Goal: Task Accomplishment & Management: Manage account settings

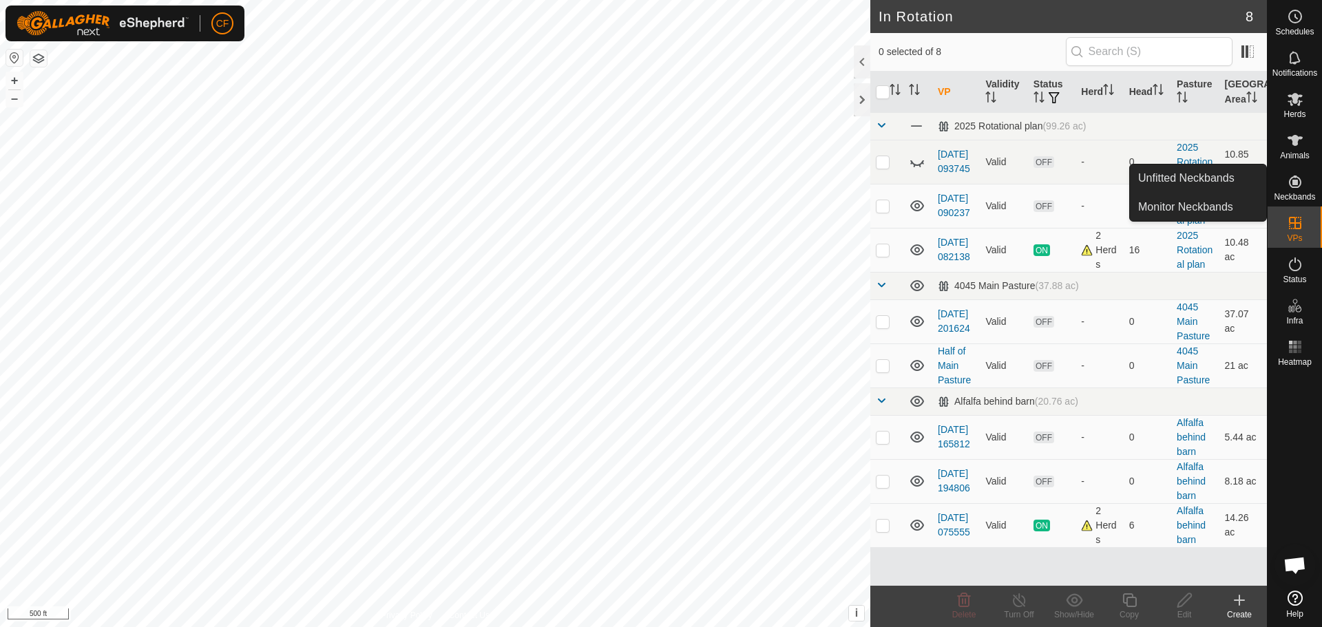
click at [1236, 597] on icon at bounding box center [1239, 600] width 17 height 17
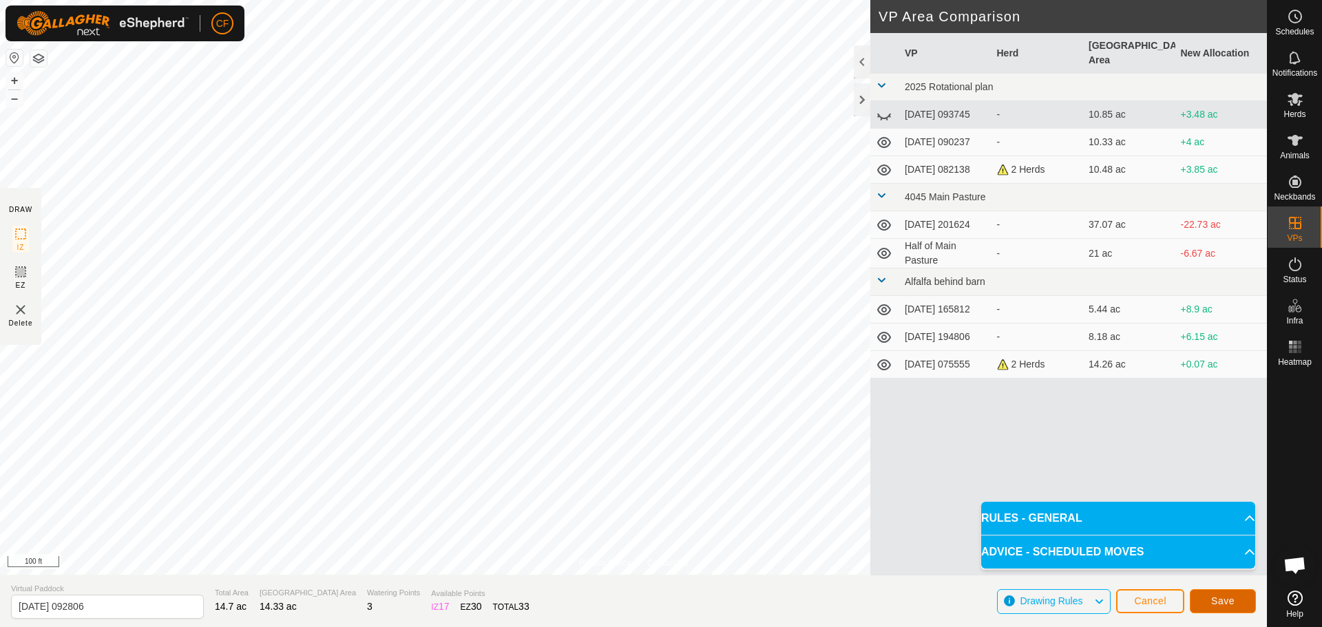
click at [1224, 598] on span "Save" at bounding box center [1222, 601] width 23 height 11
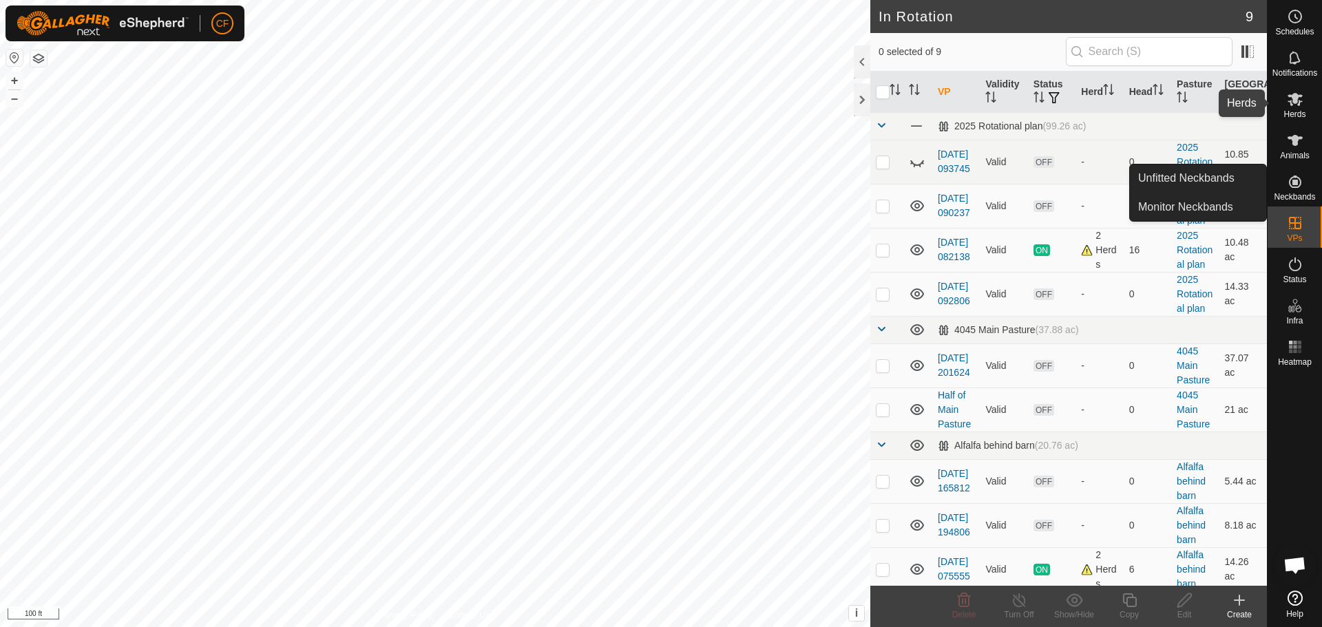
click at [1300, 104] on icon at bounding box center [1295, 99] width 17 height 17
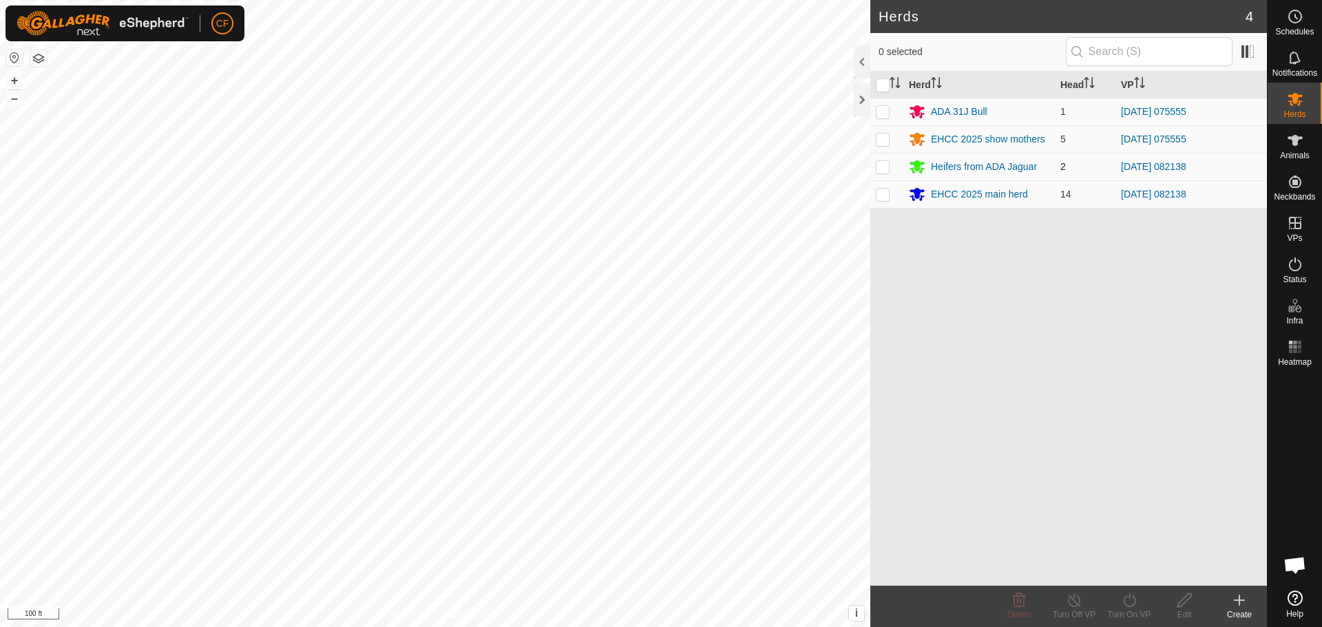
click at [881, 168] on div "CF Schedules Notifications Herds Animals Neckbands VPs Status Infra Heatmap Hel…" at bounding box center [661, 313] width 1322 height 627
click at [885, 164] on p-checkbox at bounding box center [883, 166] width 14 height 11
checkbox input "true"
click at [879, 198] on p-checkbox at bounding box center [883, 194] width 14 height 11
checkbox input "true"
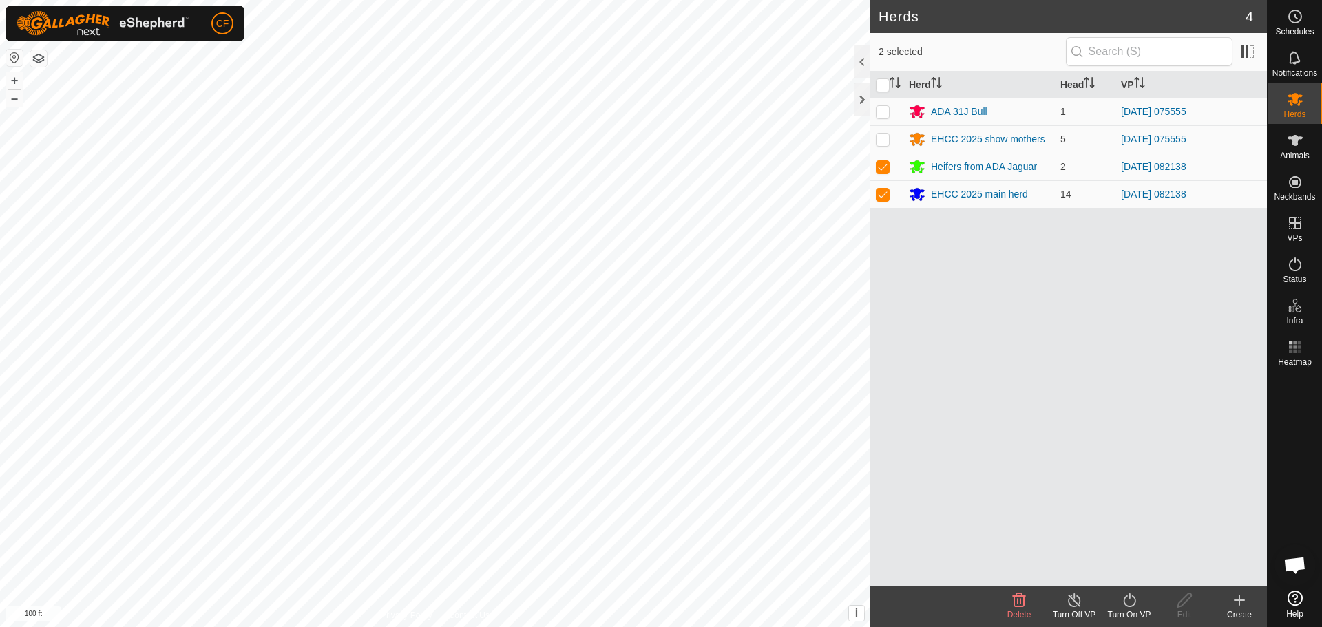
click at [1138, 602] on turn-on-svg-icon at bounding box center [1129, 600] width 55 height 17
click at [1135, 567] on link "Now" at bounding box center [1170, 570] width 136 height 28
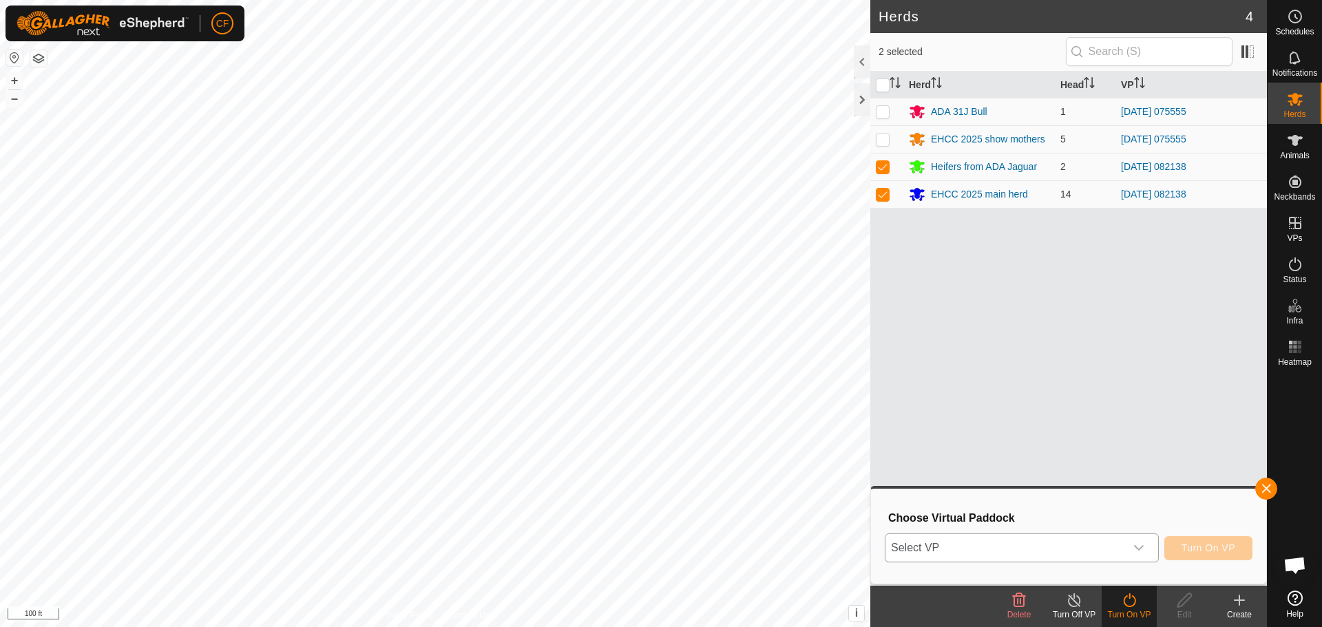
click at [1137, 543] on icon "dropdown trigger" at bounding box center [1138, 548] width 11 height 11
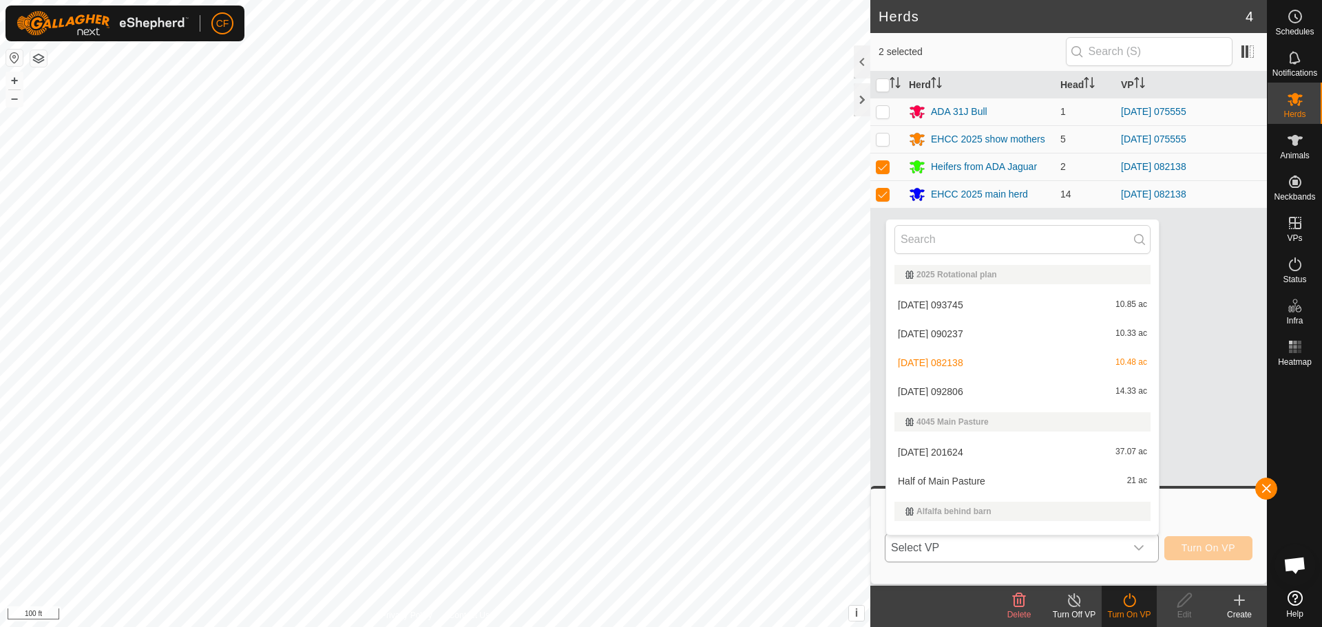
click at [939, 392] on li "[DATE] 092806 14.33 ac" at bounding box center [1022, 392] width 273 height 28
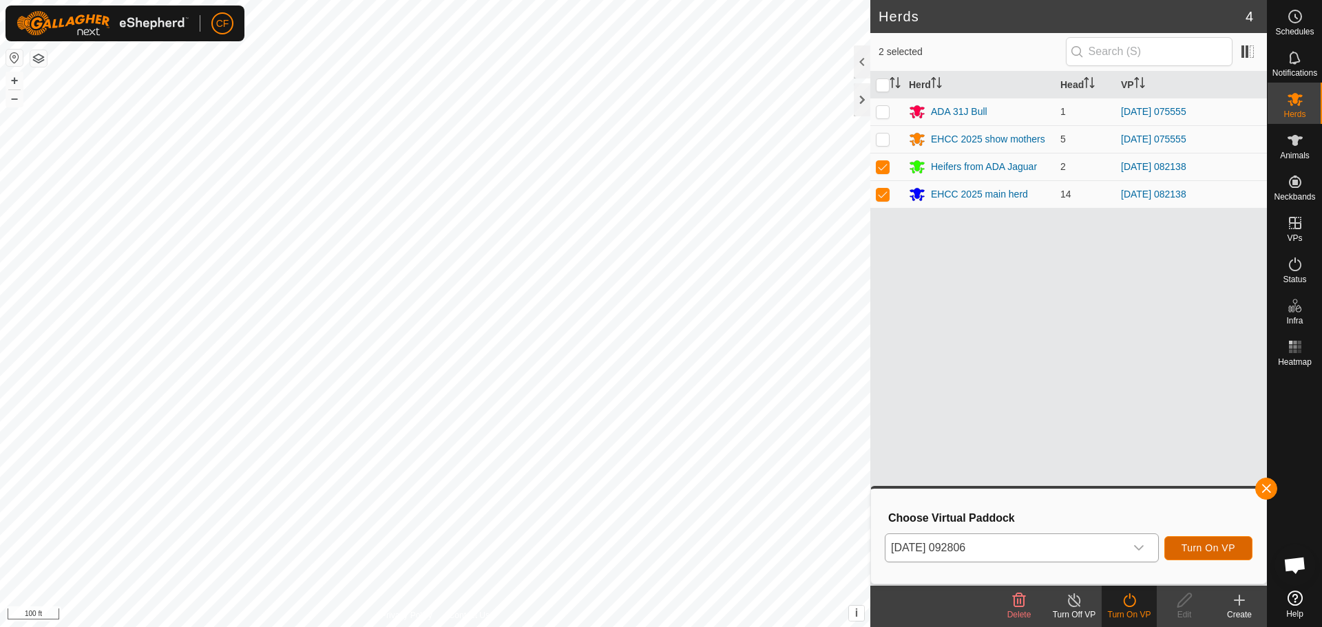
click at [1201, 545] on span "Turn On VP" at bounding box center [1209, 548] width 54 height 11
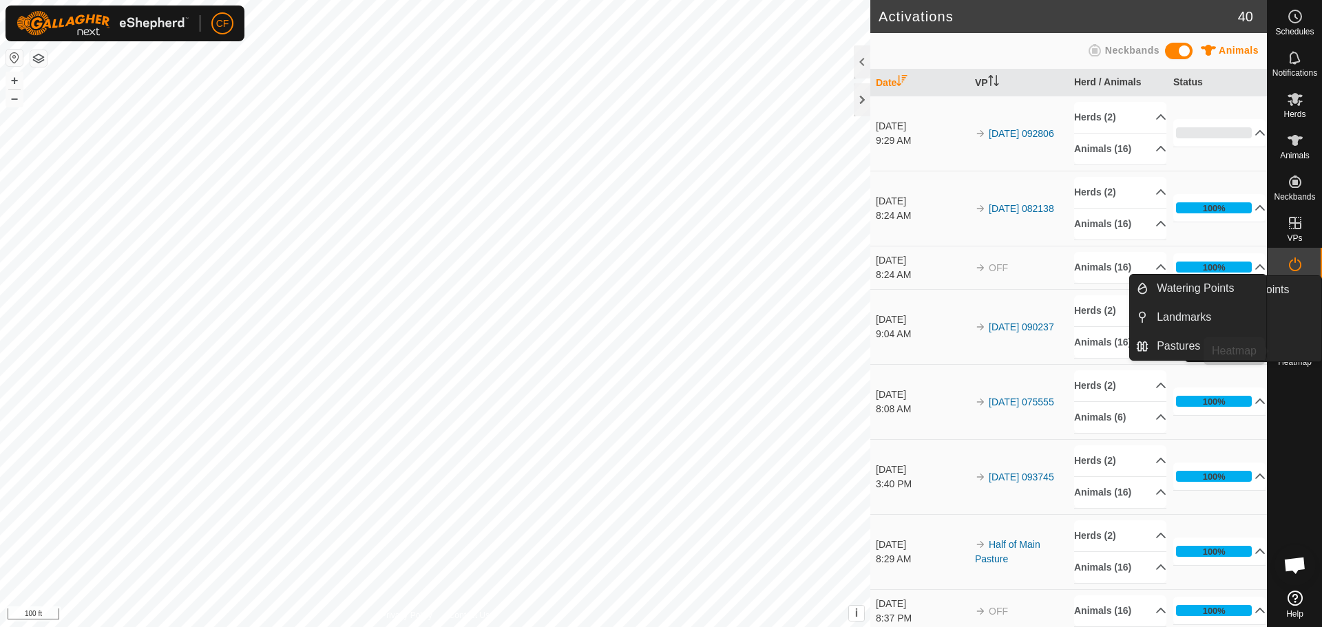
click at [1291, 349] on icon at bounding box center [1295, 347] width 17 height 17
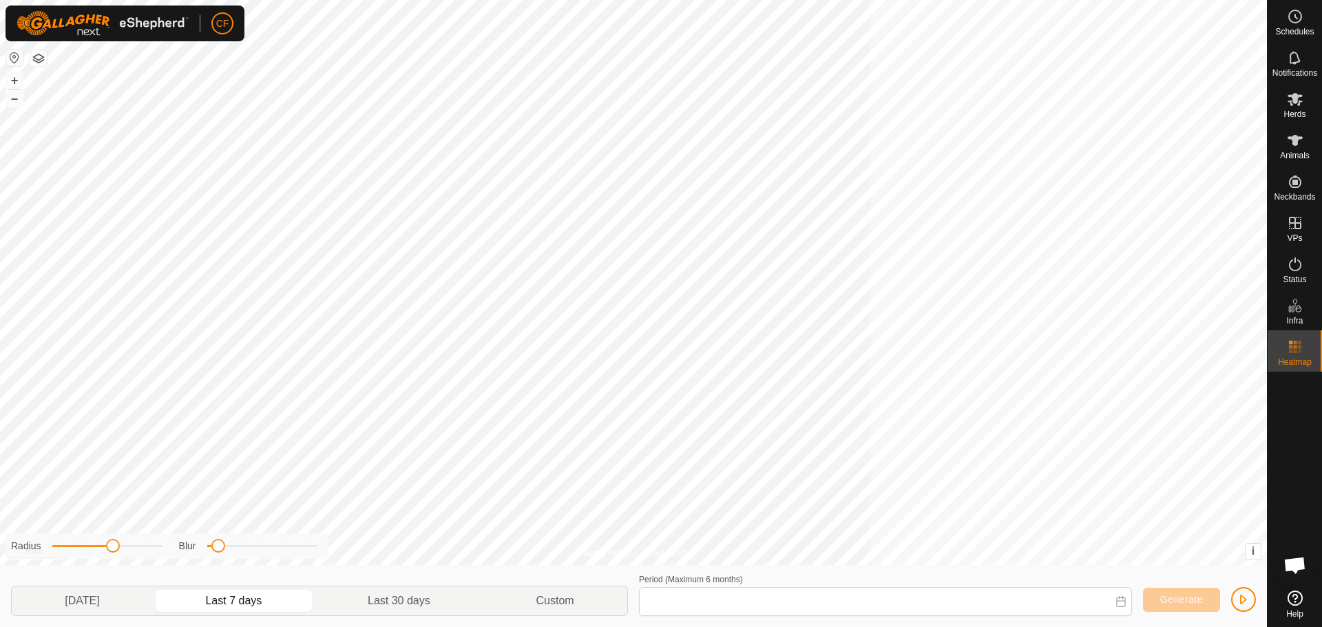
type input "[DATE] - [DATE]"
click at [224, 600] on p-togglebutton "Last 7 days" at bounding box center [234, 601] width 162 height 29
click at [1192, 605] on span "Generate" at bounding box center [1181, 599] width 43 height 11
click at [1200, 597] on span "Generate" at bounding box center [1181, 599] width 43 height 11
click at [1301, 53] on icon at bounding box center [1295, 58] width 17 height 17
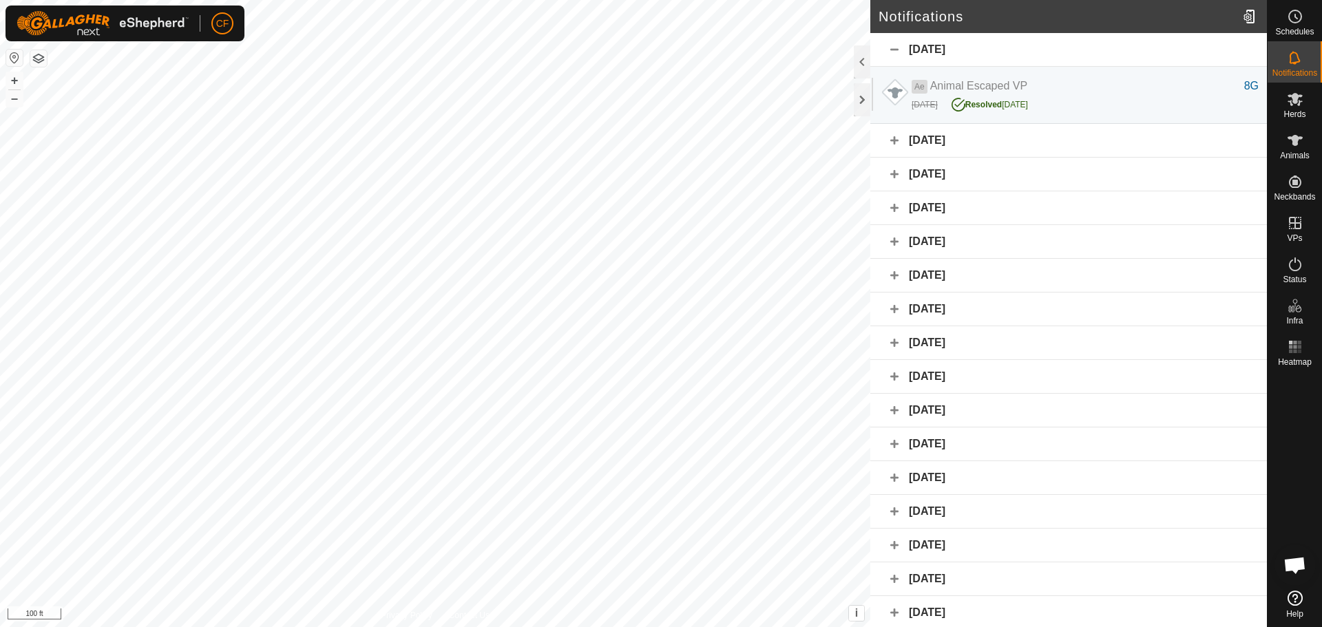
click at [894, 141] on div "[DATE]" at bounding box center [1068, 141] width 397 height 34
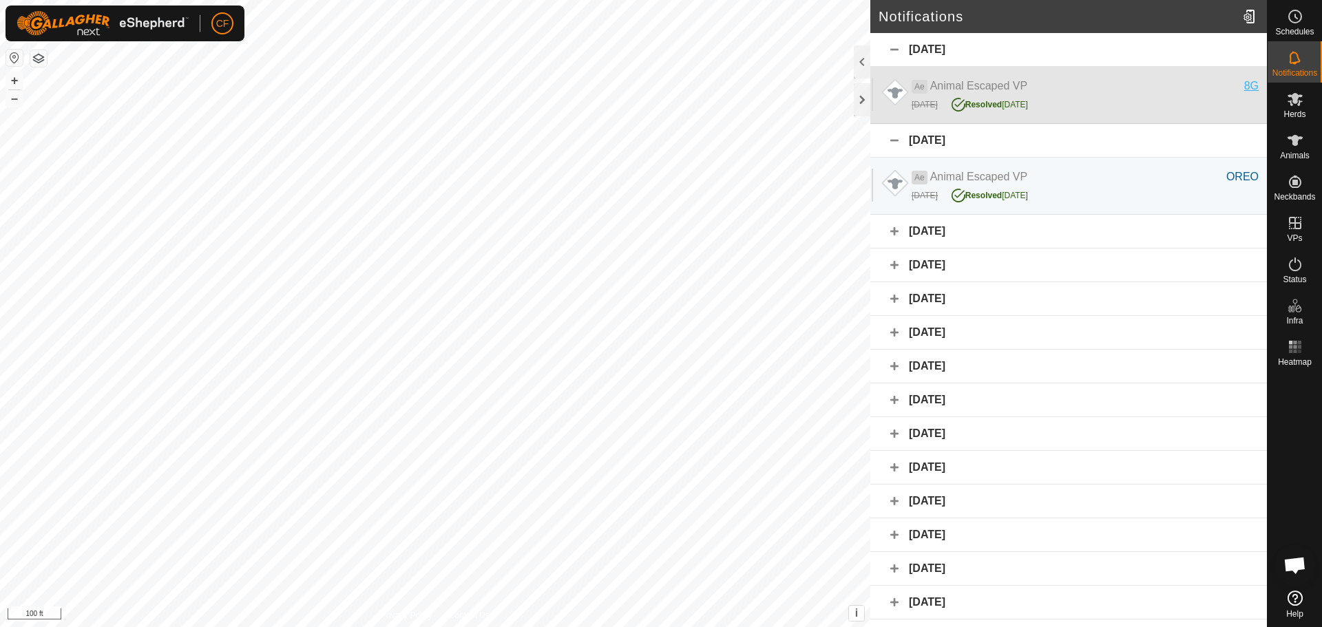
click at [1244, 85] on div "8G" at bounding box center [1251, 86] width 14 height 17
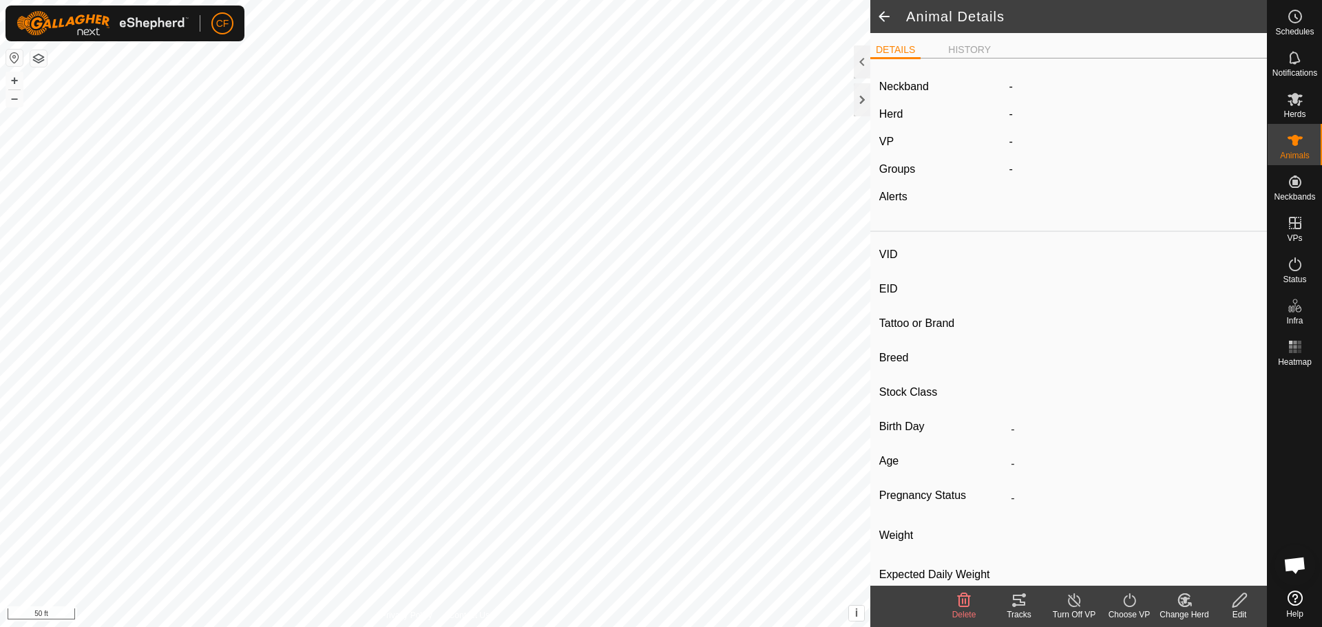
type input "8G"
type input "-"
type input "SUF 10G"
type input "Angus"
type input "-"
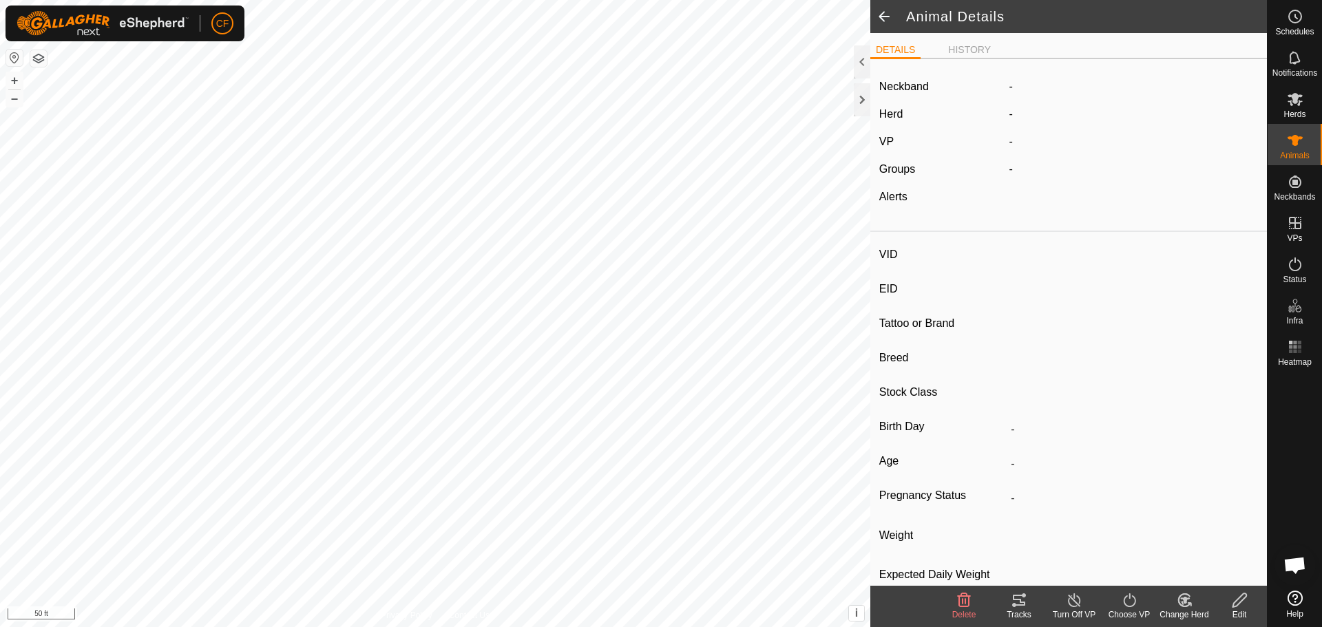
type input "04/2019"
type input "6 years 7 months"
type input "Pregnant"
type input "0 kg"
type input "-"
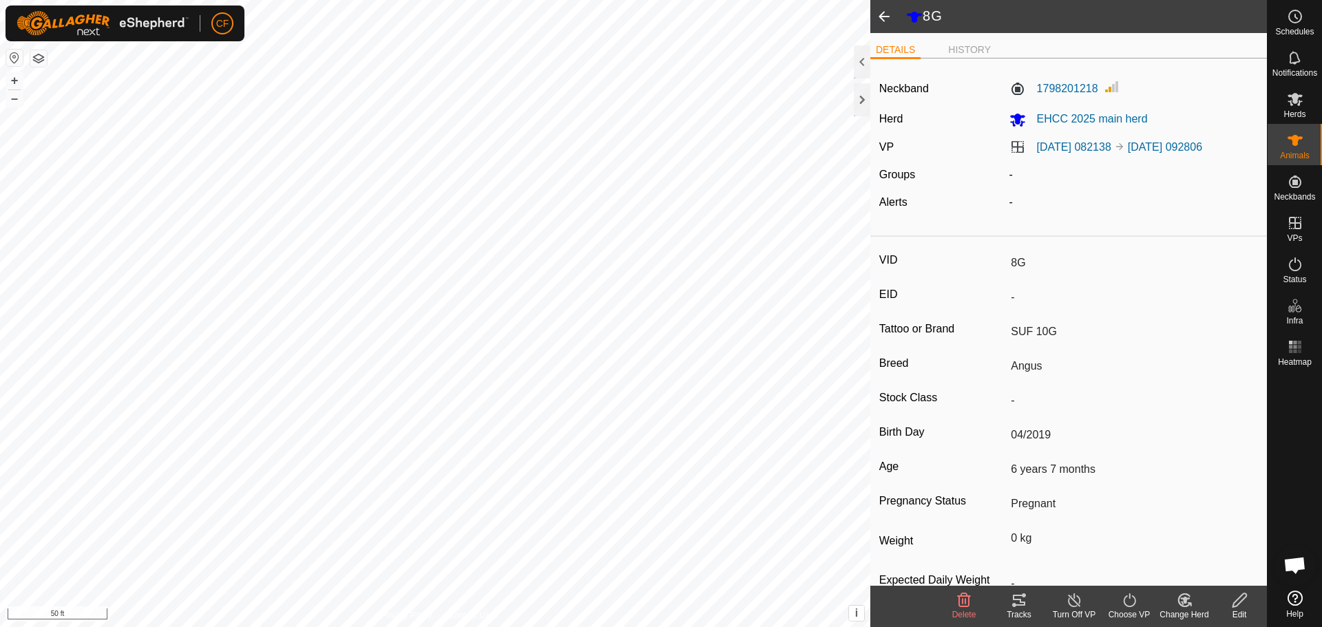
click at [1015, 606] on icon at bounding box center [1019, 600] width 12 height 11
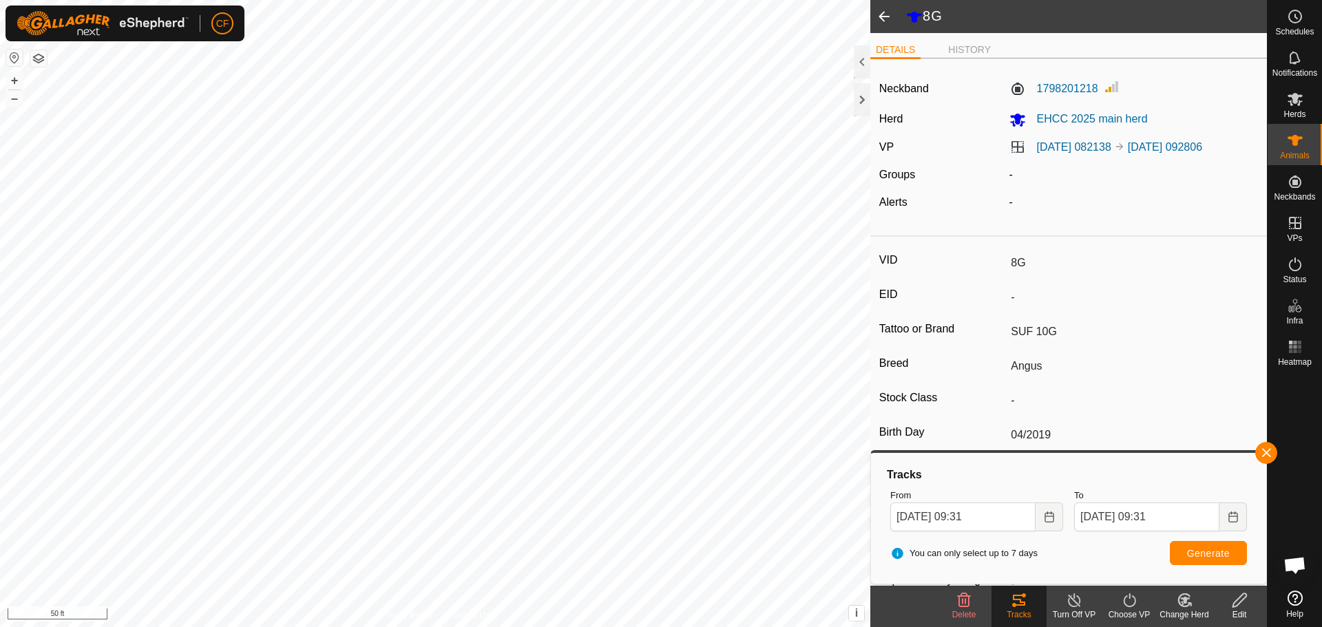
click at [949, 212] on div "8G DETAILS HISTORY Neckband 1798201218 Herd EHCC 2025 main herd VP [DATE] 08213…" at bounding box center [633, 313] width 1267 height 627
